Goal: Go to known website: Access a specific website the user already knows

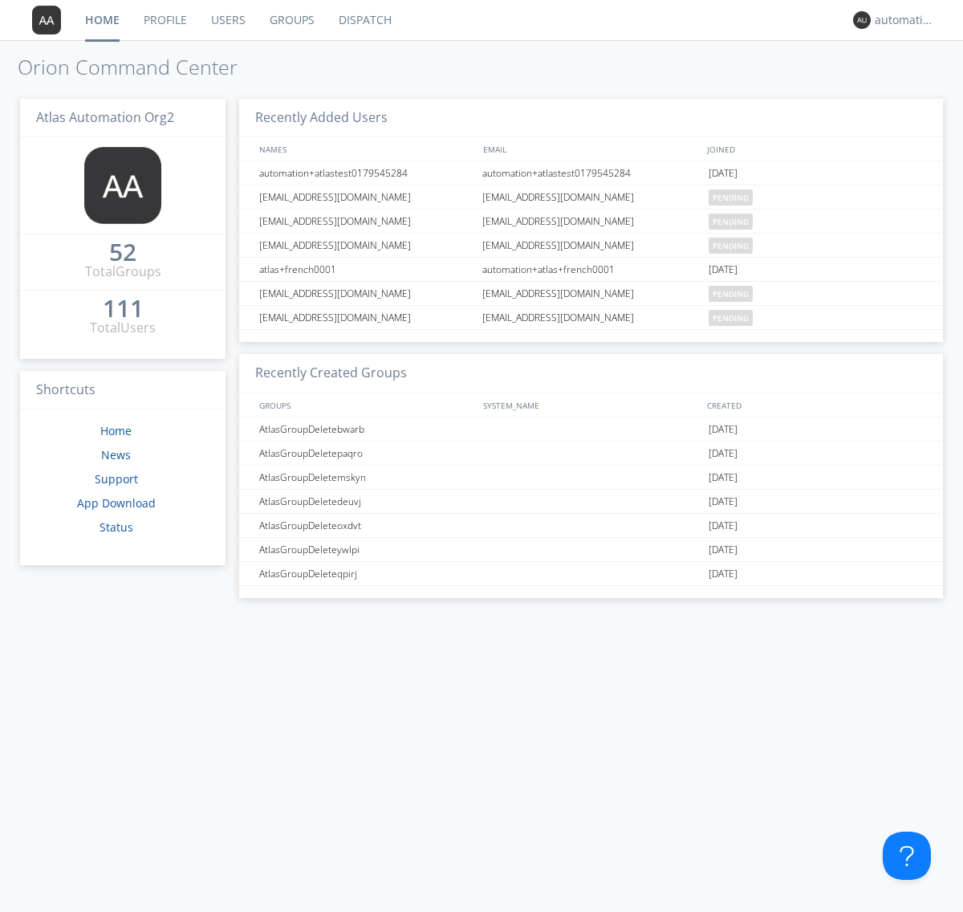
click at [364, 20] on link "Dispatch" at bounding box center [365, 20] width 77 height 40
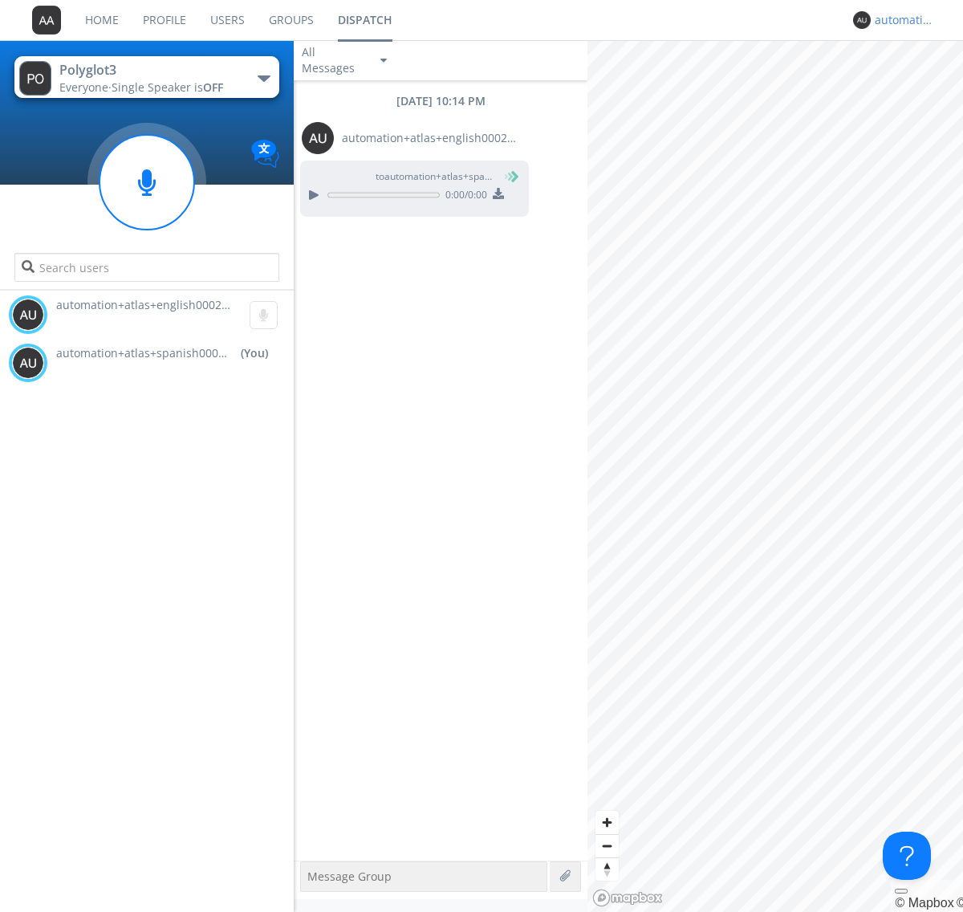
click at [900, 20] on div "automation+atlas+spanish0002+org2" at bounding box center [905, 20] width 60 height 16
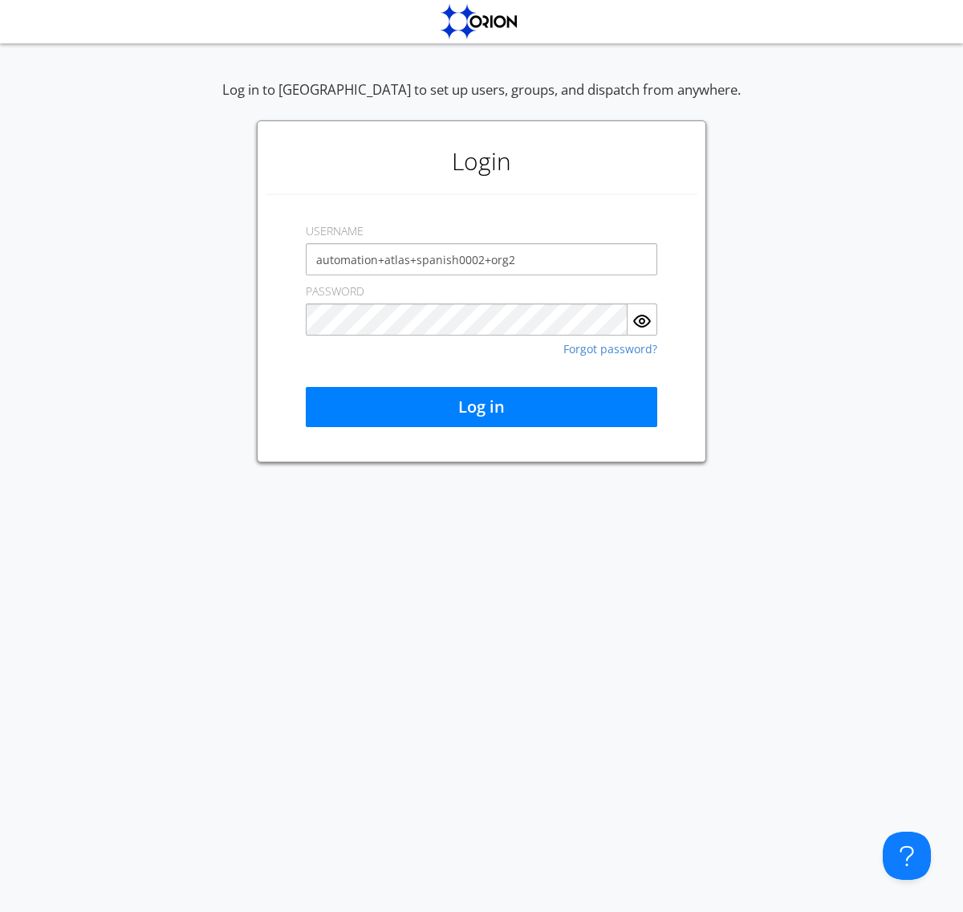
type input "automation+atlas+spanish0002+org2"
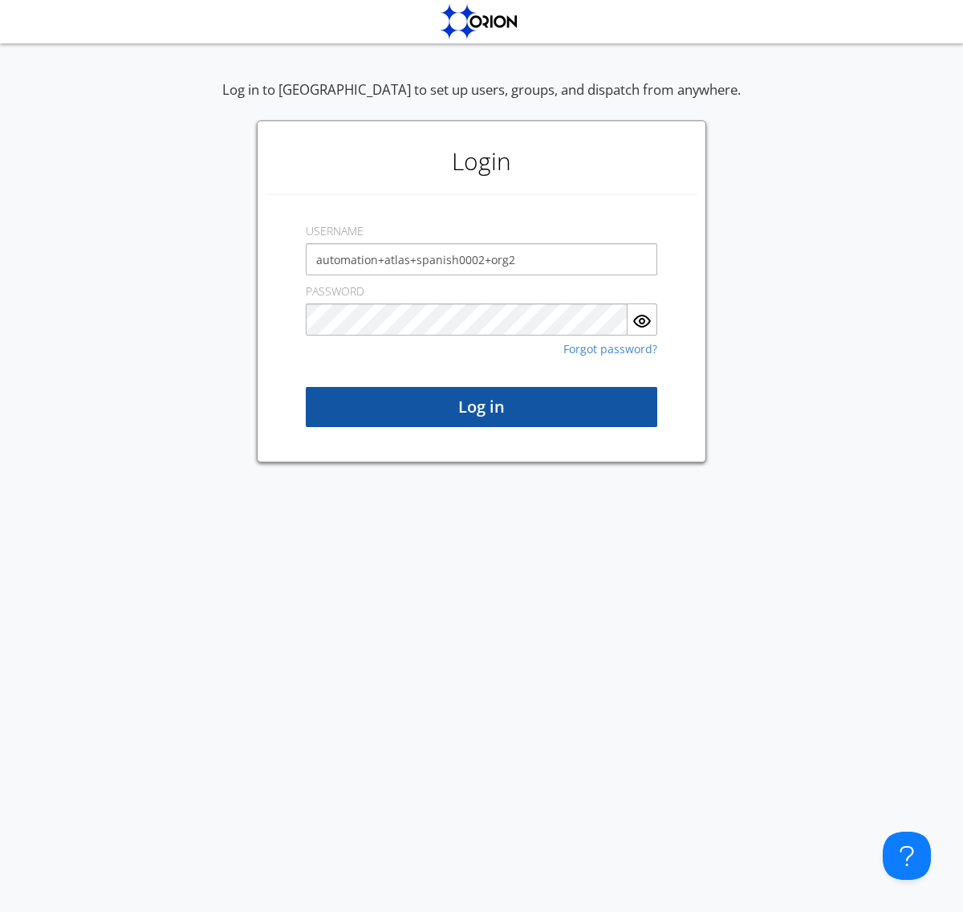
click at [482, 407] on button "Log in" at bounding box center [482, 407] width 352 height 40
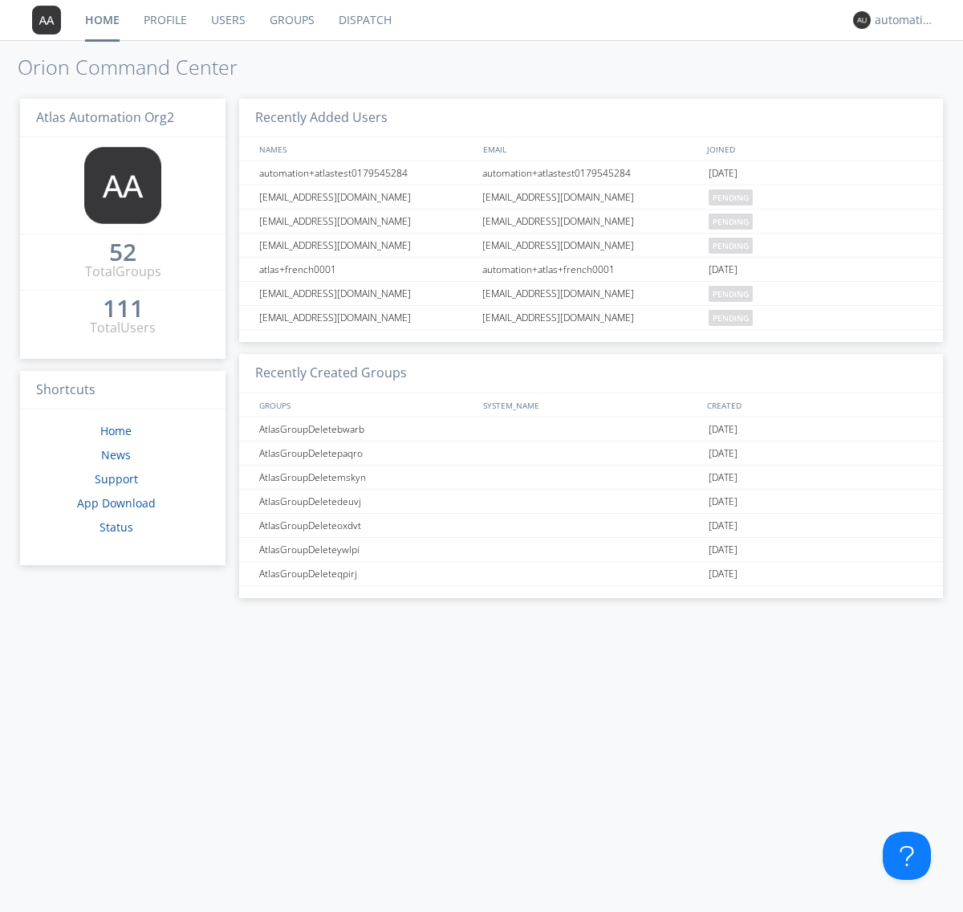
click at [364, 20] on link "Dispatch" at bounding box center [365, 20] width 77 height 40
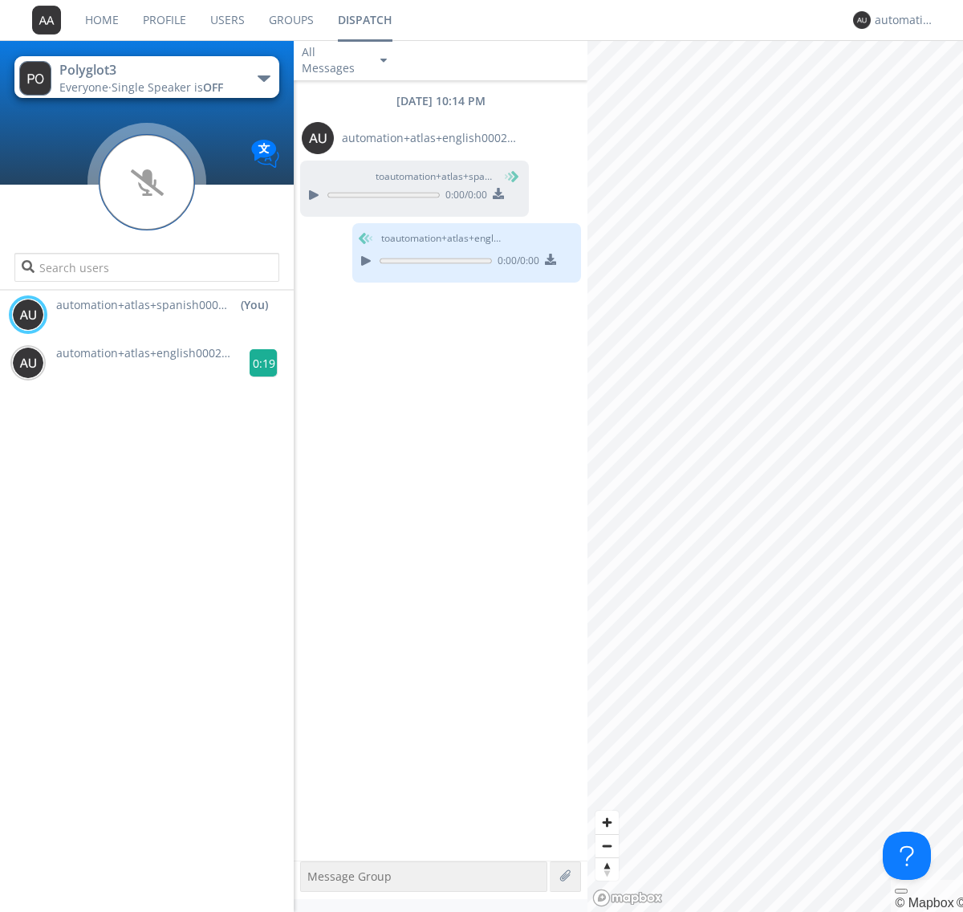
click at [257, 363] on g at bounding box center [264, 363] width 28 height 28
